Goal: Information Seeking & Learning: Learn about a topic

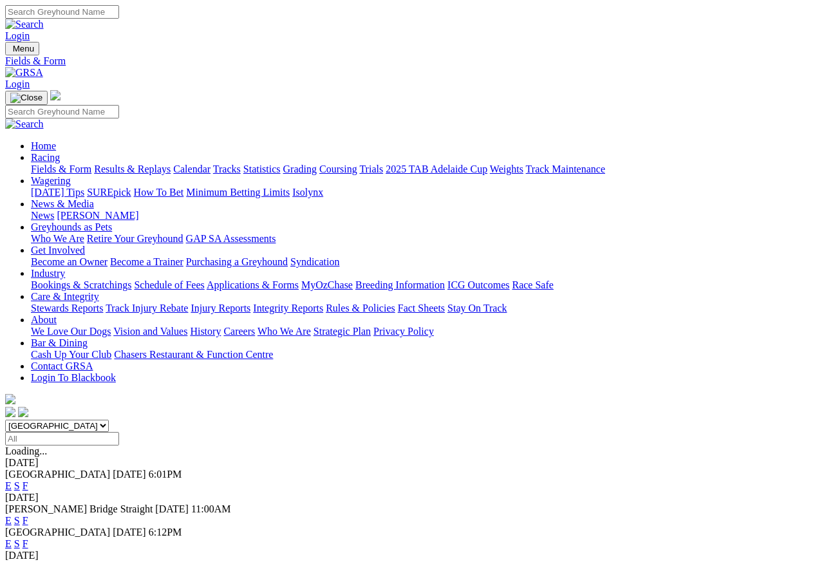
click at [98, 420] on select "South Australia New South Wales Northern Territory Queensland Tasmania Victoria…" at bounding box center [57, 426] width 104 height 12
select select "NT"
click at [12, 480] on link "E" at bounding box center [8, 485] width 6 height 11
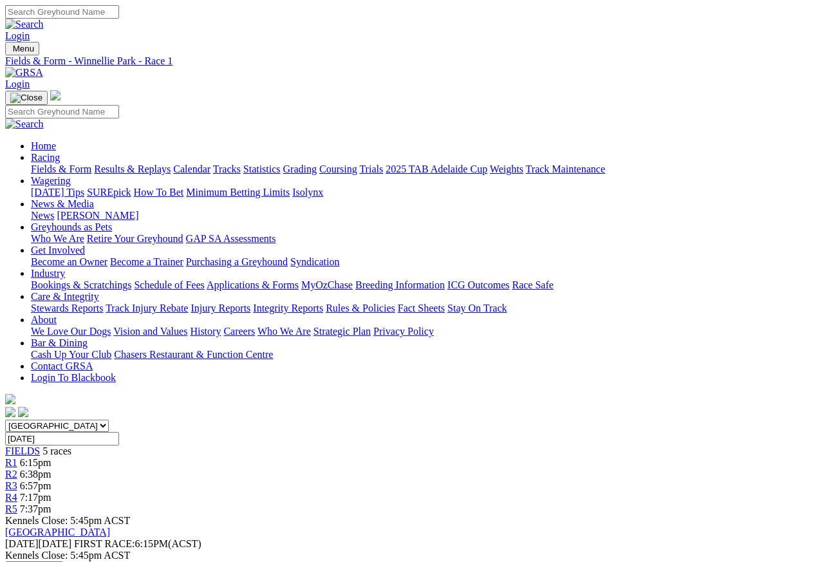
click at [17, 469] on span "R2" at bounding box center [11, 474] width 12 height 11
click at [17, 480] on span "R3" at bounding box center [11, 485] width 12 height 11
click at [591, 492] on div "R4 7:17pm" at bounding box center [411, 498] width 813 height 12
click at [17, 500] on link "R5" at bounding box center [11, 508] width 12 height 11
